Goal: Check status: Check status

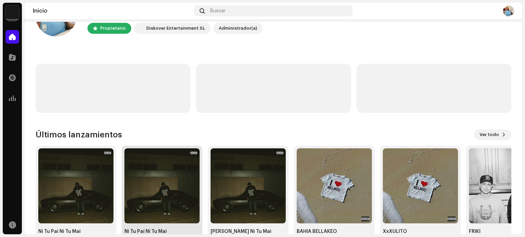
scroll to position [57, 0]
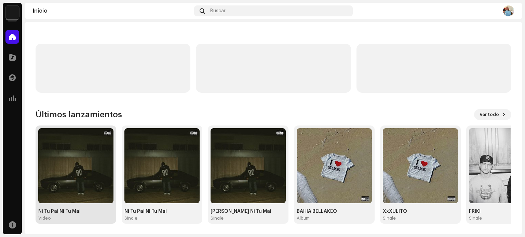
click at [69, 169] on img at bounding box center [75, 165] width 75 height 75
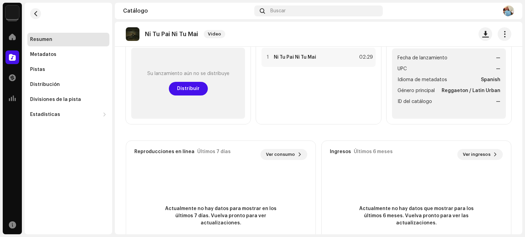
scroll to position [128, 0]
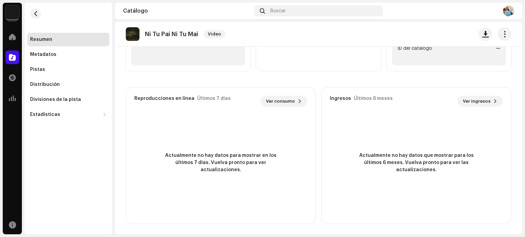
click at [45, 77] on div "Resumen Metadatos Pistas Distribución Divisiones de la pista Estadísticas Consu…" at bounding box center [68, 77] width 82 height 89
click at [46, 84] on div "Distribución" at bounding box center [45, 84] width 30 height 5
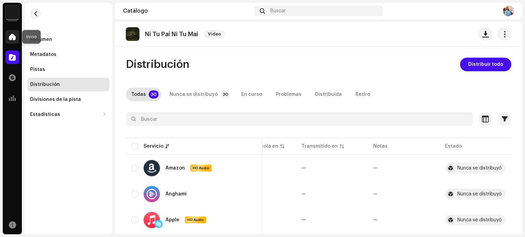
click at [6, 35] on div at bounding box center [12, 37] width 14 height 14
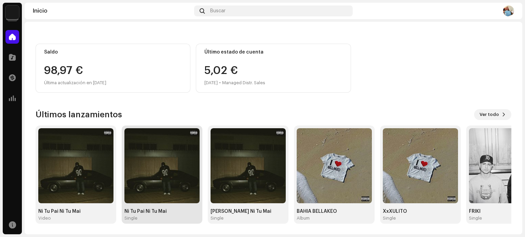
click at [154, 158] on img at bounding box center [161, 165] width 75 height 75
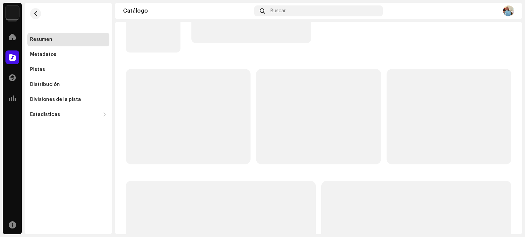
scroll to position [56, 0]
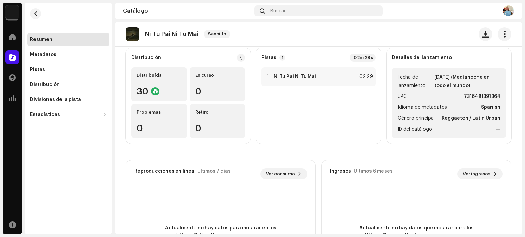
click at [428, 74] on re-o-release-hero "Ni Tu Pai Ni Tu Mai Sencillo Ni Tu Pai Ni Tu Mai Sencillo [PERSON_NAME] 7316481…" at bounding box center [318, 49] width 407 height 55
drag, startPoint x: 428, startPoint y: 74, endPoint x: 451, endPoint y: 83, distance: 24.1
click at [451, 83] on catalog-releases-details-overview "Ni Tu Pai Ni Tu Mai Sencillo Ni Tu Pai Ni Tu Mai Sencillo [PERSON_NAME] 7316481…" at bounding box center [318, 137] width 407 height 342
click at [451, 83] on strong "[DATE] (Medianoche en todo el mundo)" at bounding box center [467, 81] width 66 height 16
drag, startPoint x: 451, startPoint y: 83, endPoint x: 429, endPoint y: 77, distance: 22.3
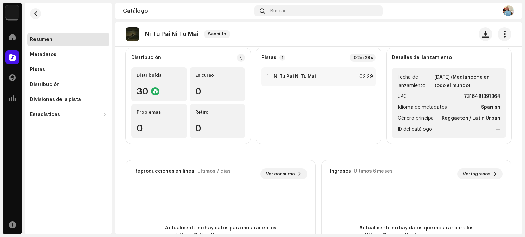
click at [434, 77] on strong "[DATE] (Medianoche en todo el mundo)" at bounding box center [467, 81] width 66 height 16
